Goal: Transaction & Acquisition: Purchase product/service

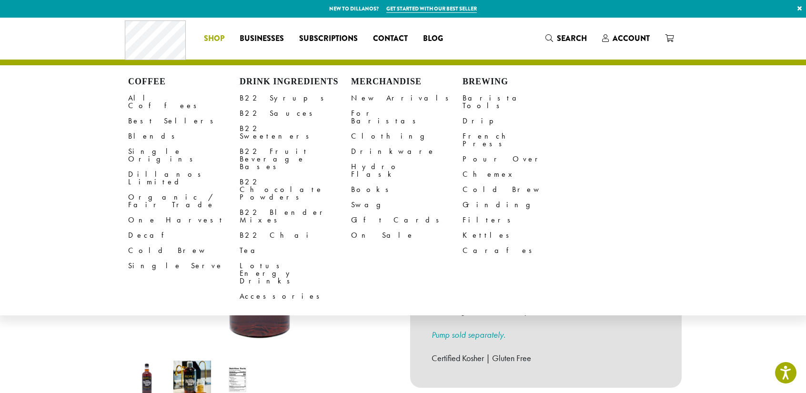
click at [212, 40] on span "Shop" at bounding box center [214, 39] width 20 height 12
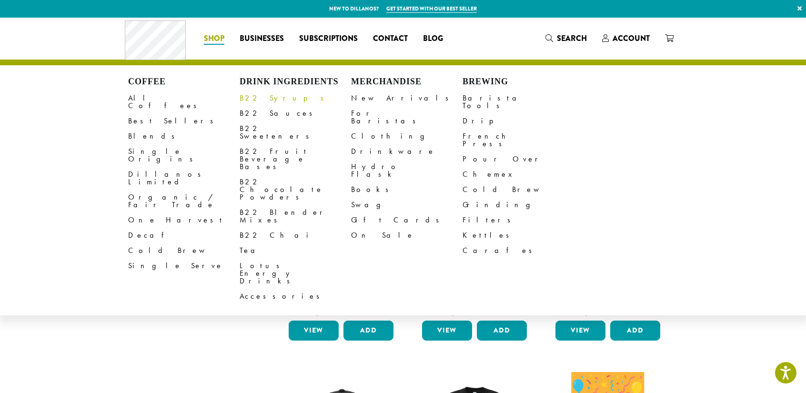
click at [269, 98] on link "B22 Syrups" at bounding box center [296, 98] width 112 height 15
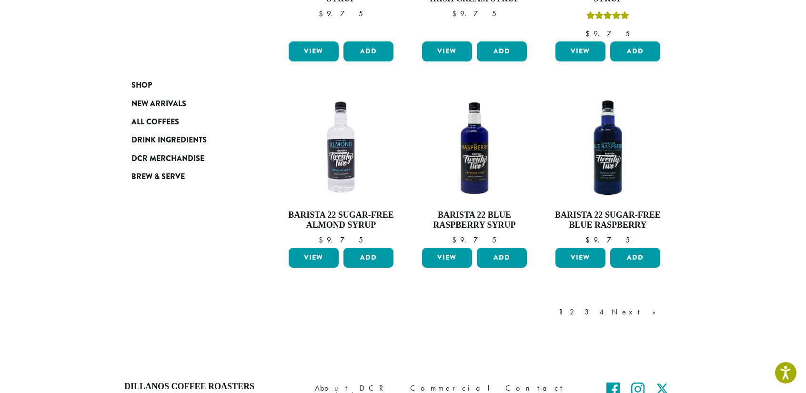
scroll to position [846, 0]
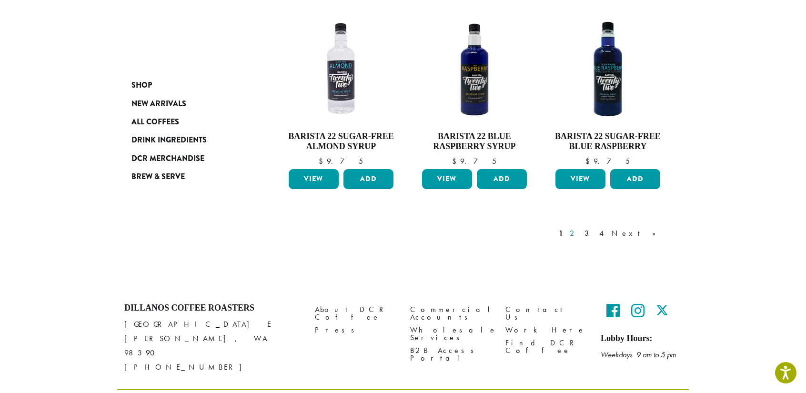
click at [580, 228] on link "2" at bounding box center [574, 233] width 12 height 11
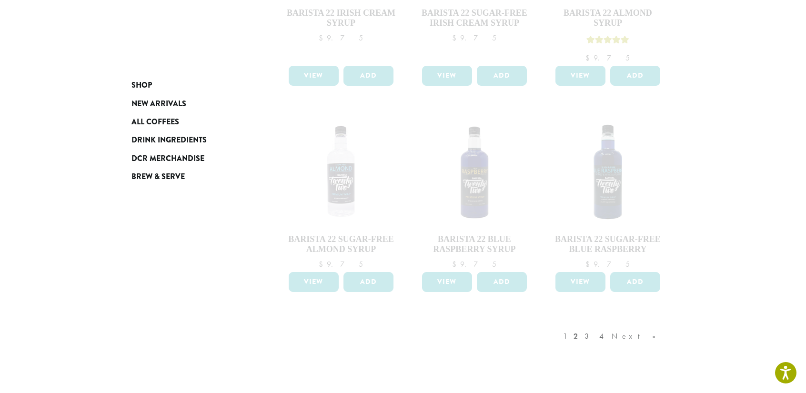
scroll to position [846, 0]
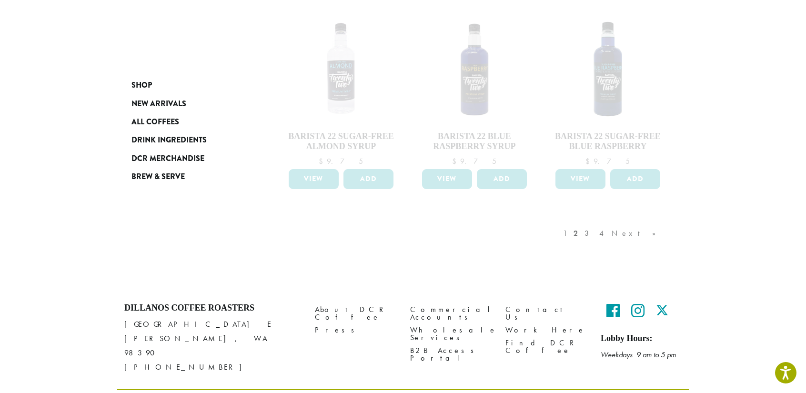
click at [612, 221] on div "1 2 3 4 Next »" at bounding box center [614, 243] width 106 height 45
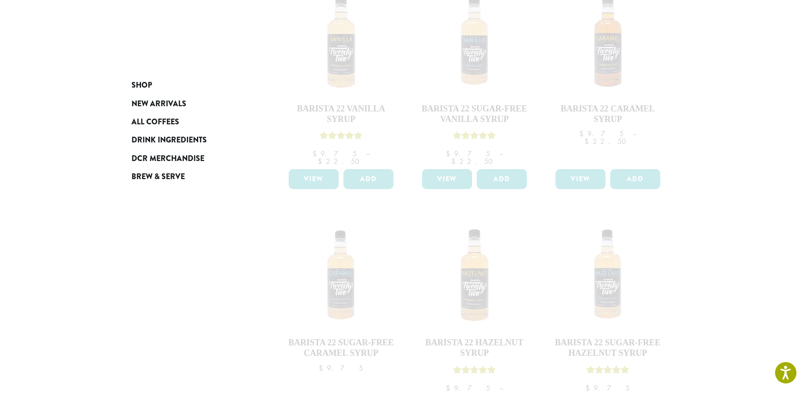
scroll to position [36, 0]
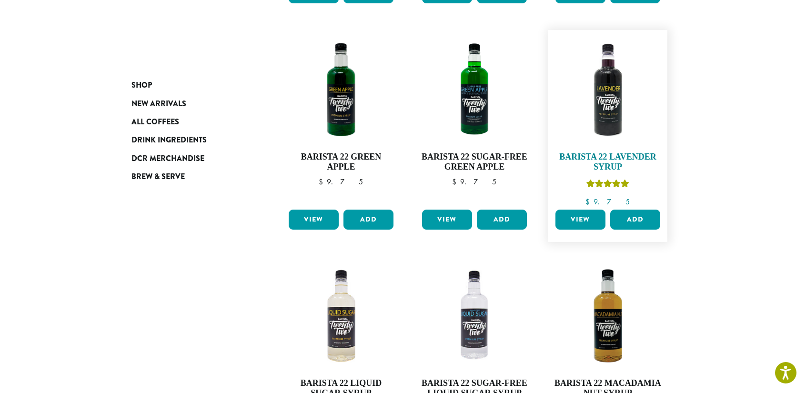
scroll to position [779, 0]
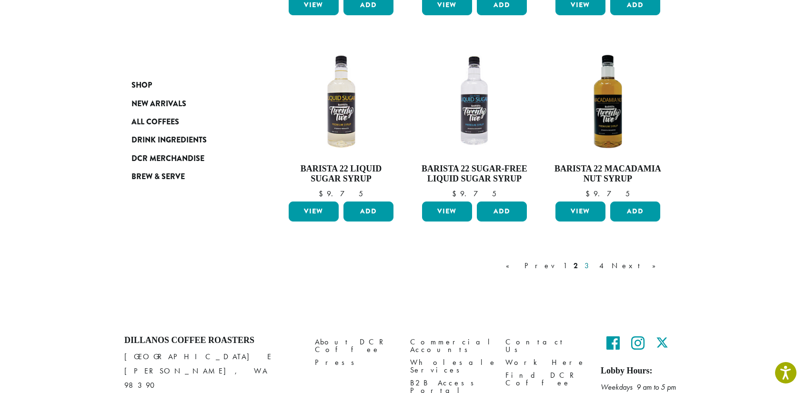
click at [595, 266] on link "3" at bounding box center [589, 265] width 12 height 11
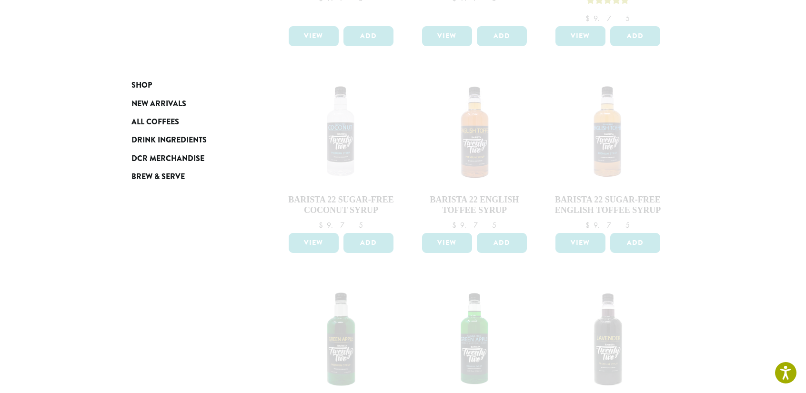
scroll to position [207, 0]
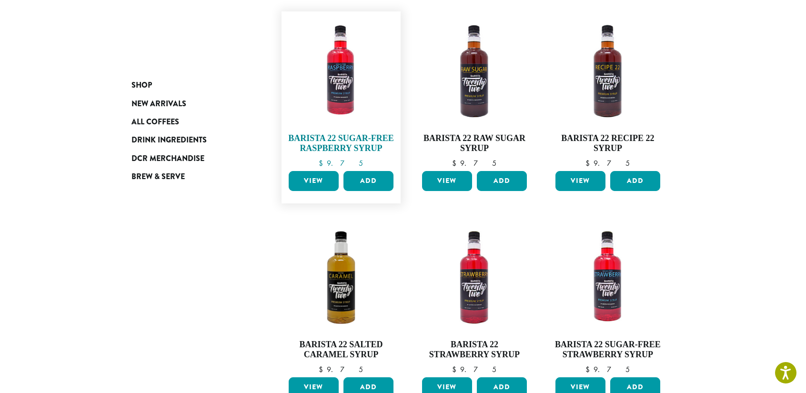
scroll to position [588, 0]
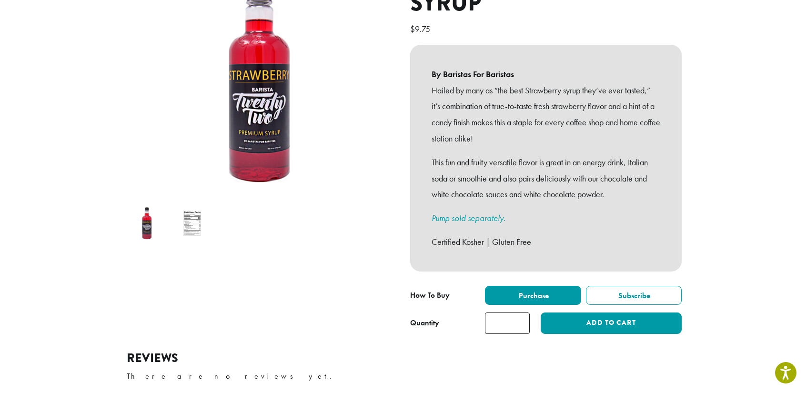
scroll to position [143, 0]
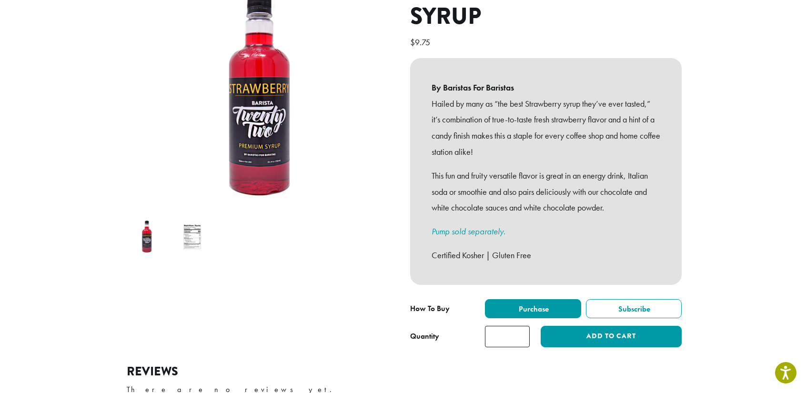
click at [199, 226] on img at bounding box center [192, 237] width 38 height 38
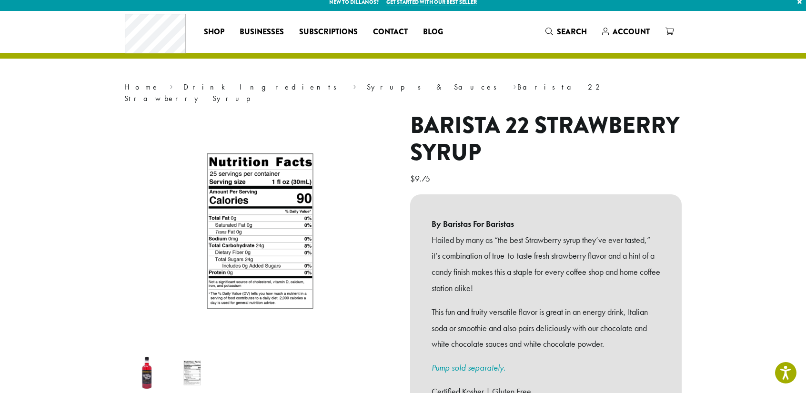
scroll to position [0, 0]
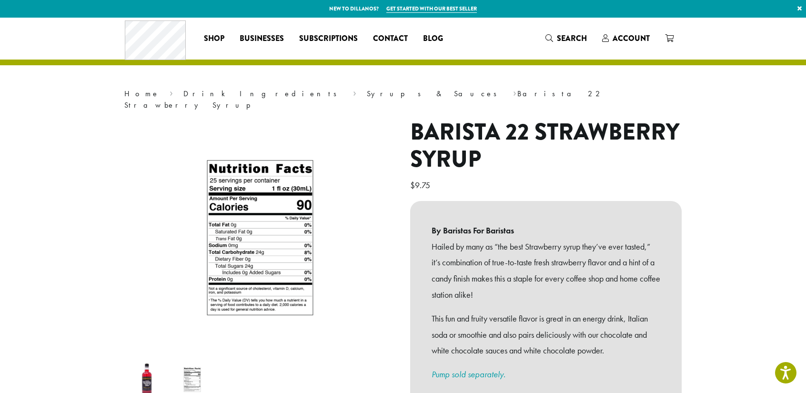
click at [144, 368] on img at bounding box center [147, 380] width 38 height 38
